Goal: Task Accomplishment & Management: Complete application form

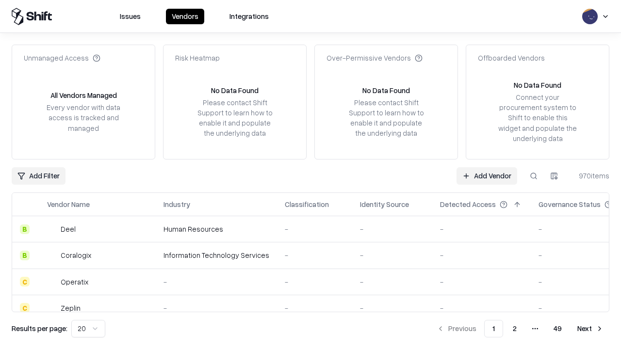
click at [486, 176] on link "Add Vendor" at bounding box center [486, 175] width 61 height 17
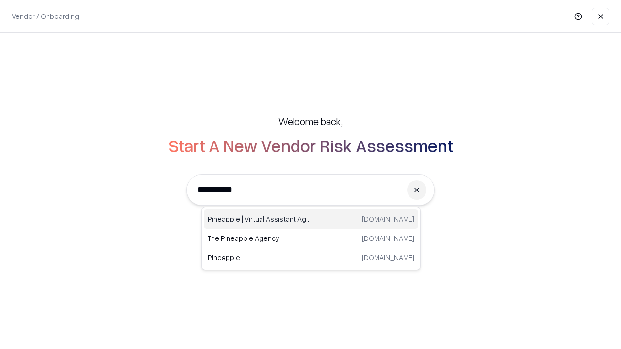
click at [311, 219] on div "Pineapple | Virtual Assistant Agency [DOMAIN_NAME]" at bounding box center [311, 219] width 214 height 19
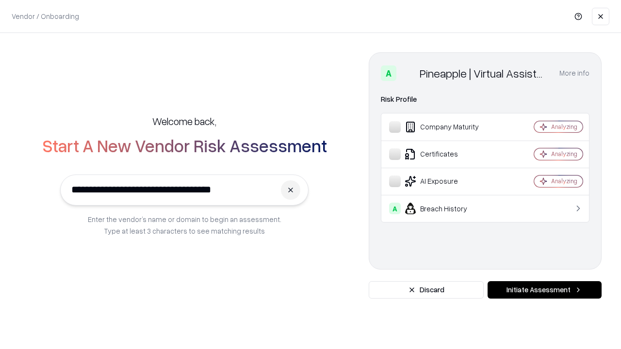
type input "**********"
click at [544, 290] on button "Initiate Assessment" at bounding box center [544, 289] width 114 height 17
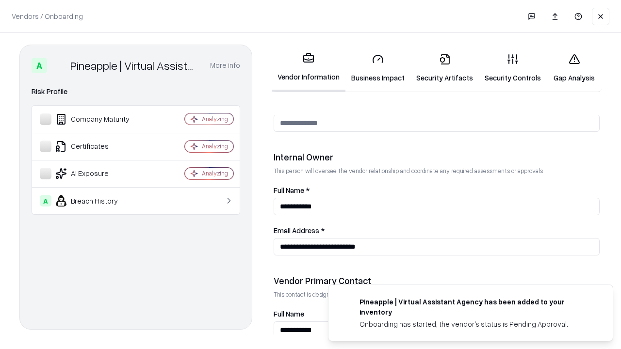
scroll to position [502, 0]
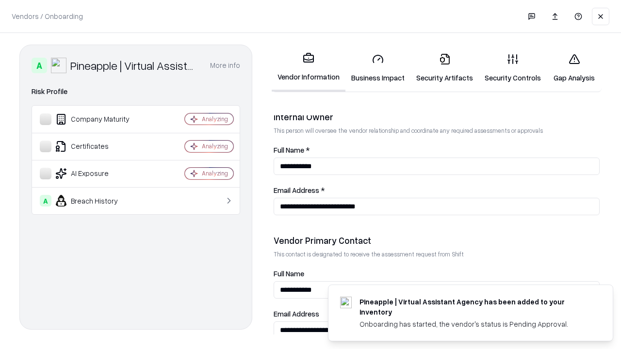
click at [378, 68] on link "Business Impact" at bounding box center [377, 68] width 65 height 45
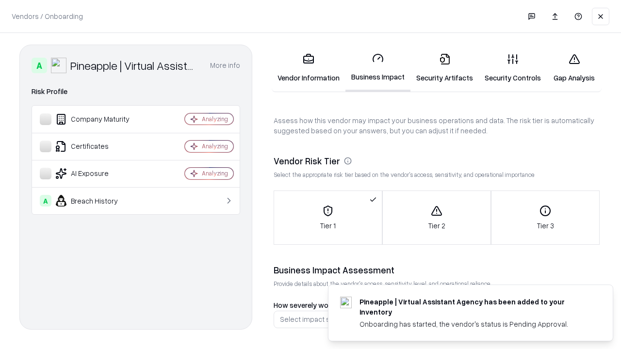
click at [444, 68] on link "Security Artifacts" at bounding box center [444, 68] width 68 height 45
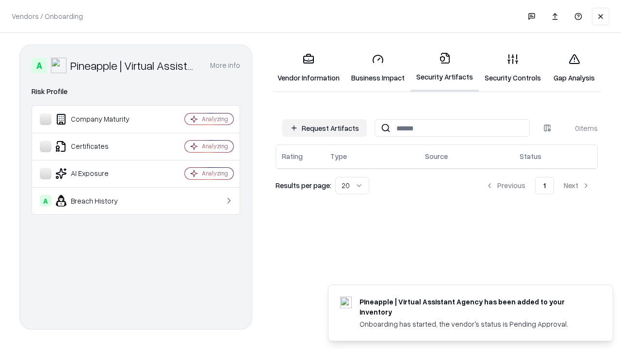
click at [324, 128] on button "Request Artifacts" at bounding box center [324, 127] width 84 height 17
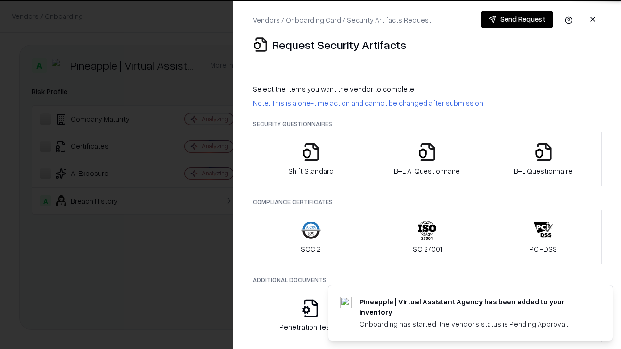
click at [310, 159] on icon "button" at bounding box center [310, 152] width 19 height 19
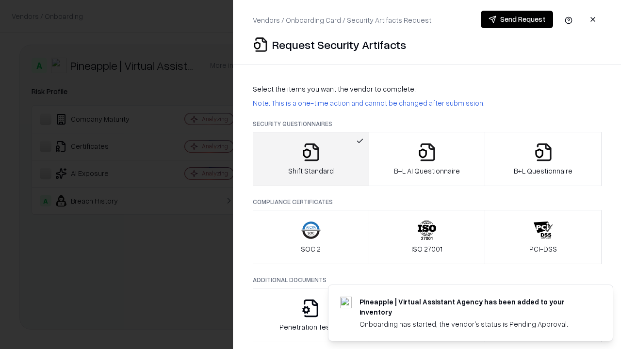
click at [517, 19] on button "Send Request" at bounding box center [517, 19] width 72 height 17
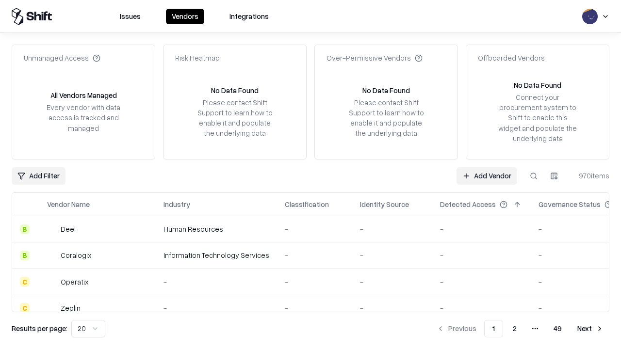
click at [534, 176] on button at bounding box center [533, 175] width 17 height 17
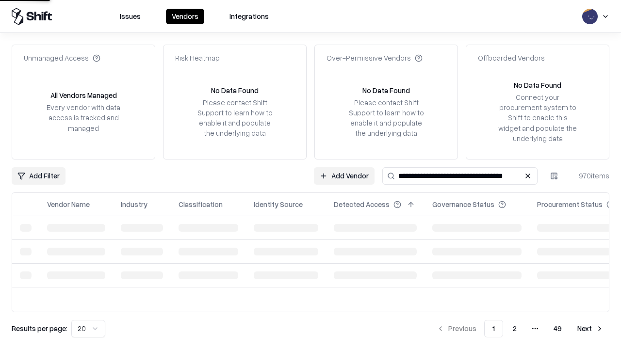
type input "**********"
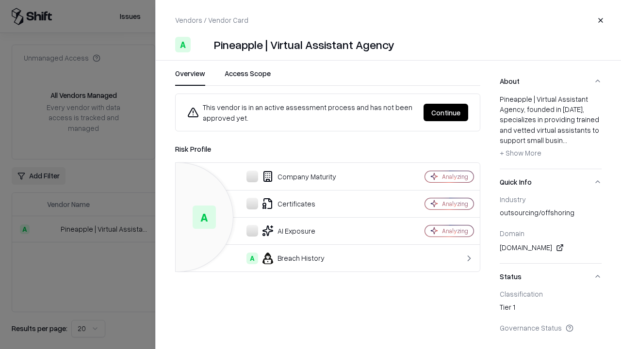
click at [446, 113] on button "Continue" at bounding box center [445, 112] width 45 height 17
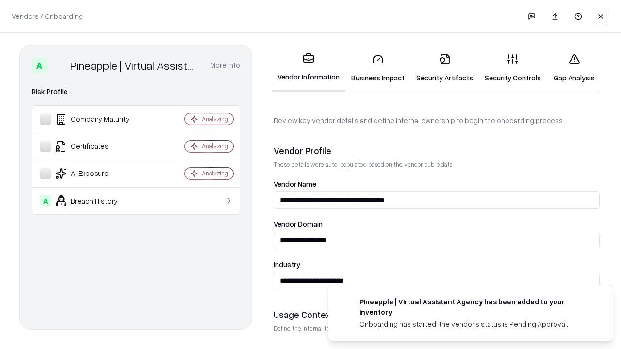
click at [444, 68] on link "Security Artifacts" at bounding box center [444, 68] width 68 height 45
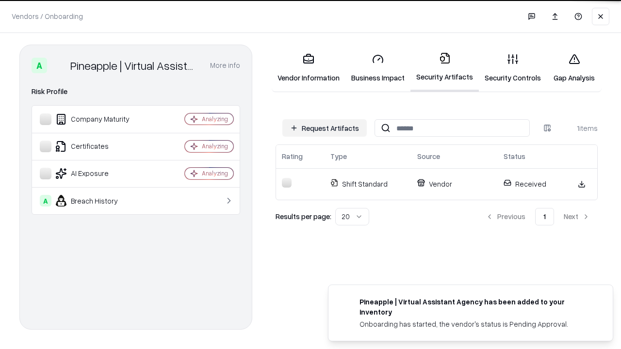
click at [574, 68] on link "Gap Analysis" at bounding box center [574, 68] width 55 height 45
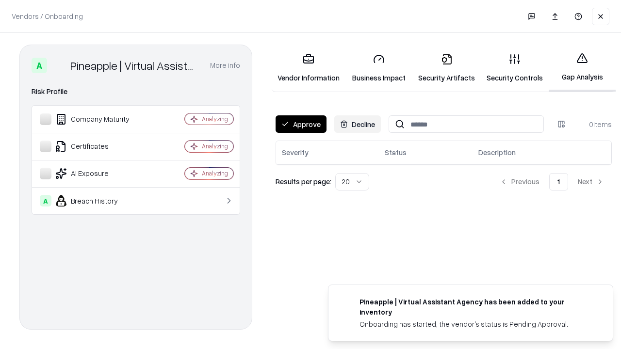
click at [301, 124] on button "Approve" at bounding box center [300, 123] width 51 height 17
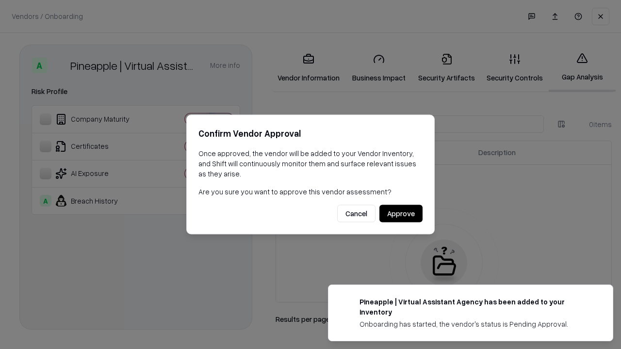
click at [401, 213] on button "Approve" at bounding box center [400, 213] width 43 height 17
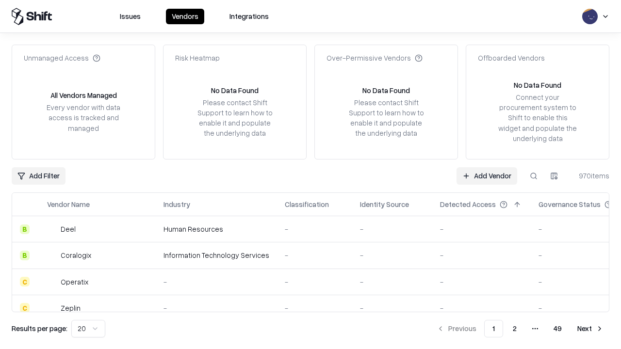
type input "**********"
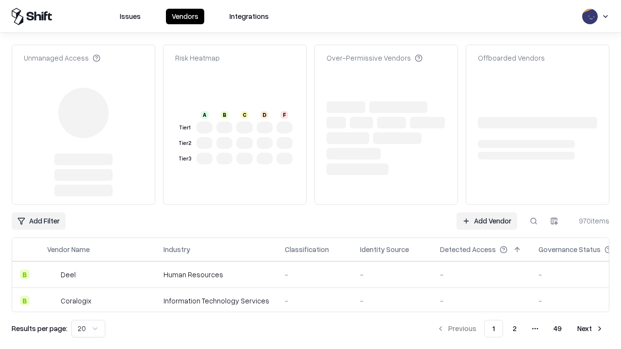
click at [486, 212] on link "Add Vendor" at bounding box center [486, 220] width 61 height 17
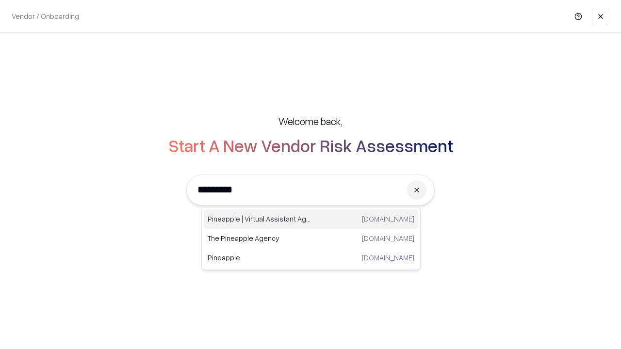
click at [311, 219] on div "Pineapple | Virtual Assistant Agency [DOMAIN_NAME]" at bounding box center [311, 219] width 214 height 19
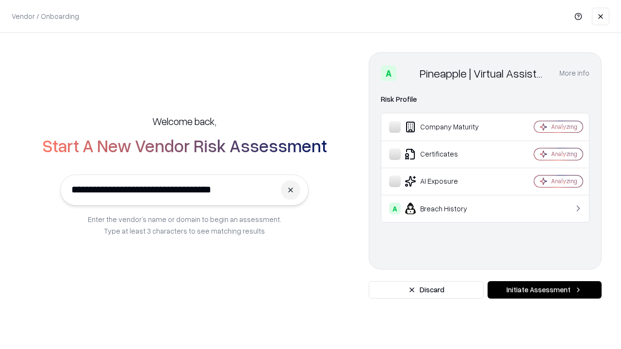
type input "**********"
click at [544, 290] on button "Initiate Assessment" at bounding box center [544, 289] width 114 height 17
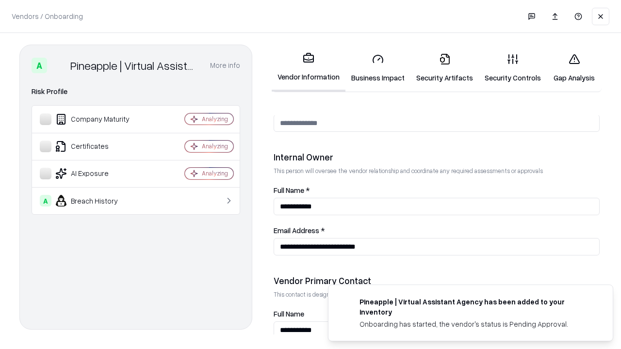
scroll to position [502, 0]
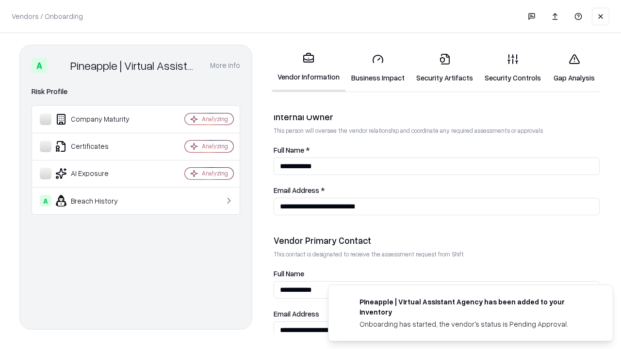
click at [574, 68] on link "Gap Analysis" at bounding box center [574, 68] width 55 height 45
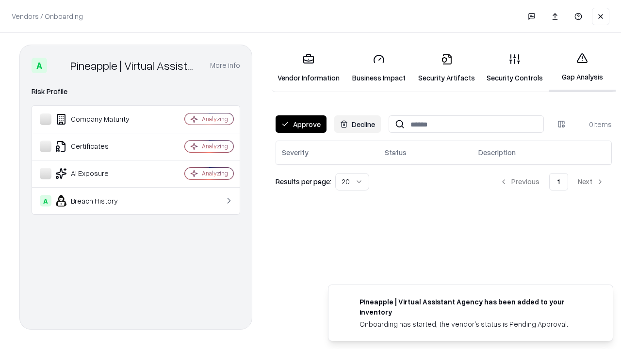
click at [301, 124] on button "Approve" at bounding box center [300, 123] width 51 height 17
